Goal: Find specific page/section: Find specific page/section

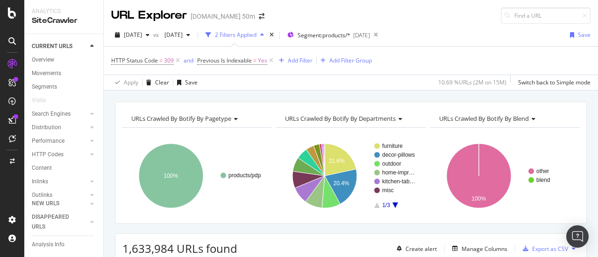
scroll to position [135, 0]
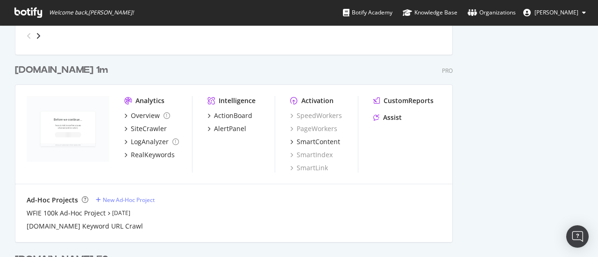
scroll to position [878, 0]
